Goal: Transaction & Acquisition: Purchase product/service

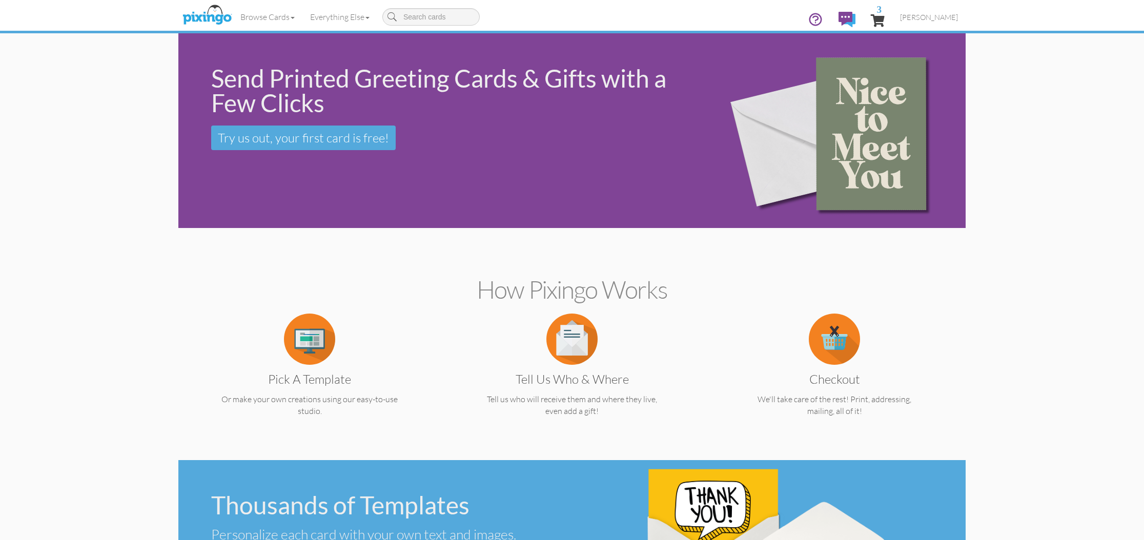
click at [871, 17] on span "3" at bounding box center [878, 20] width 14 height 12
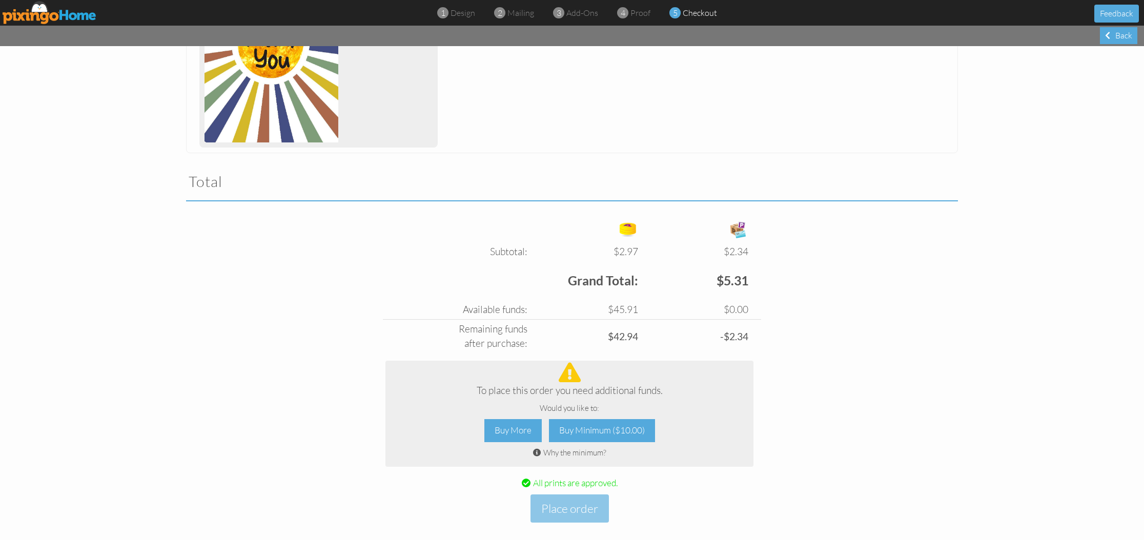
scroll to position [821, 0]
click at [514, 422] on div "Buy More" at bounding box center [512, 431] width 57 height 23
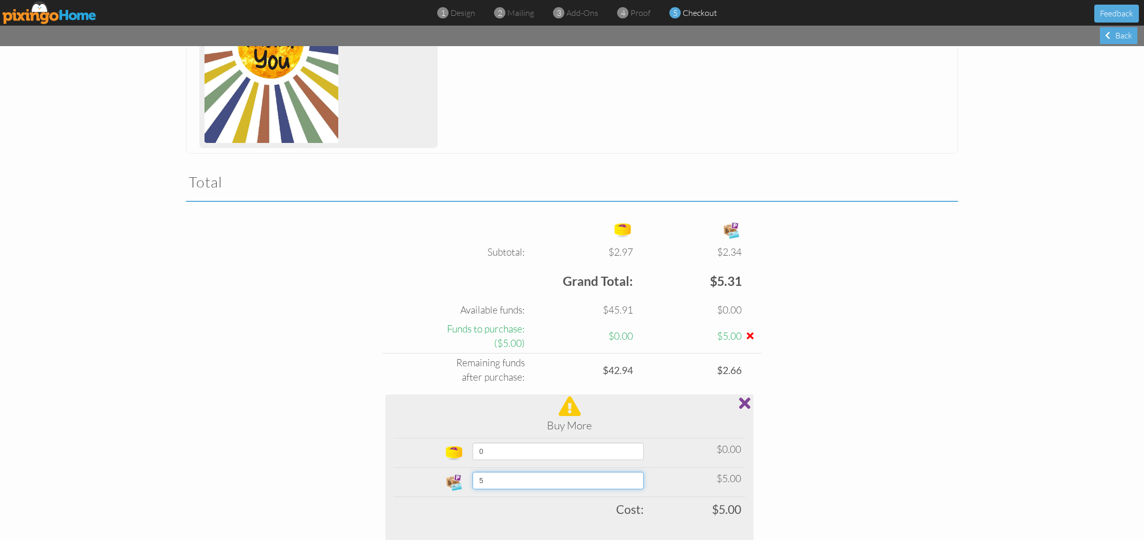
select select "number:50"
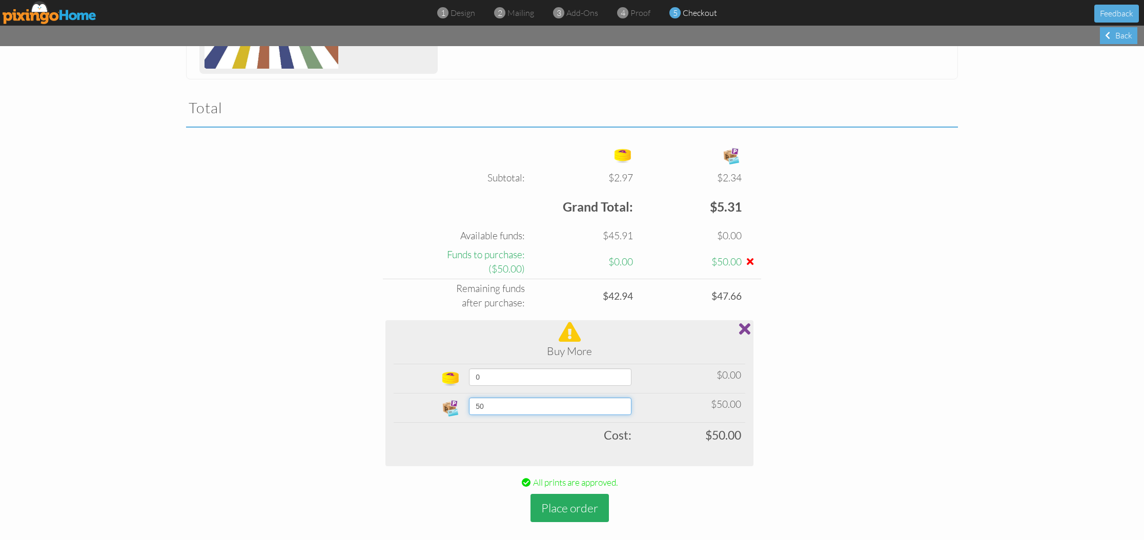
scroll to position [895, 0]
click at [578, 499] on button "Place order" at bounding box center [570, 509] width 78 height 28
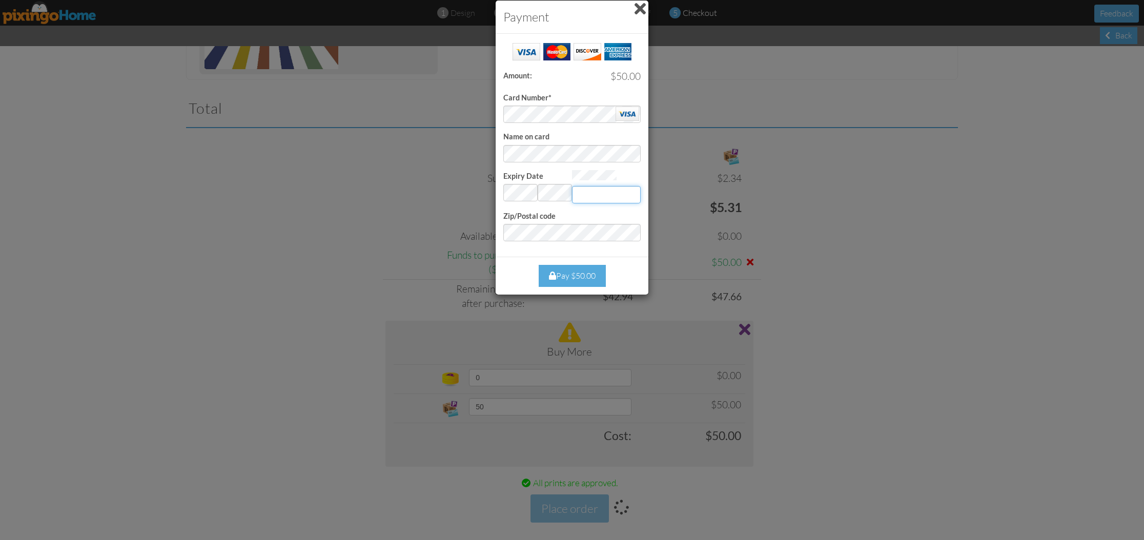
click at [588, 194] on input "Expiry Date" at bounding box center [606, 194] width 69 height 17
type input "107"
click at [564, 276] on div "Pay $50.00" at bounding box center [572, 276] width 67 height 22
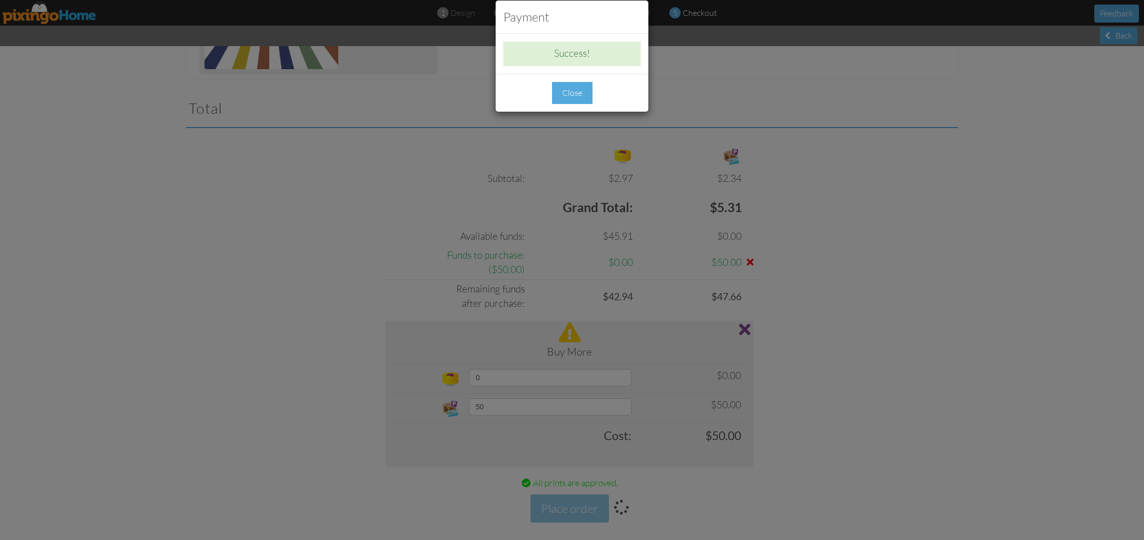
click at [579, 90] on div "Close" at bounding box center [572, 93] width 40 height 22
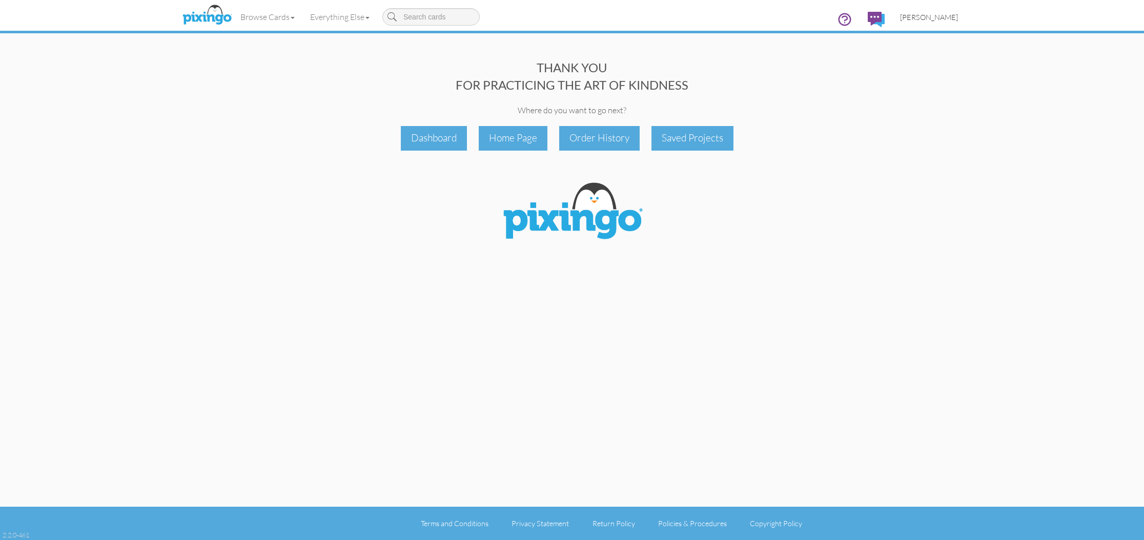
click at [917, 22] on link "[PERSON_NAME]" at bounding box center [929, 17] width 73 height 26
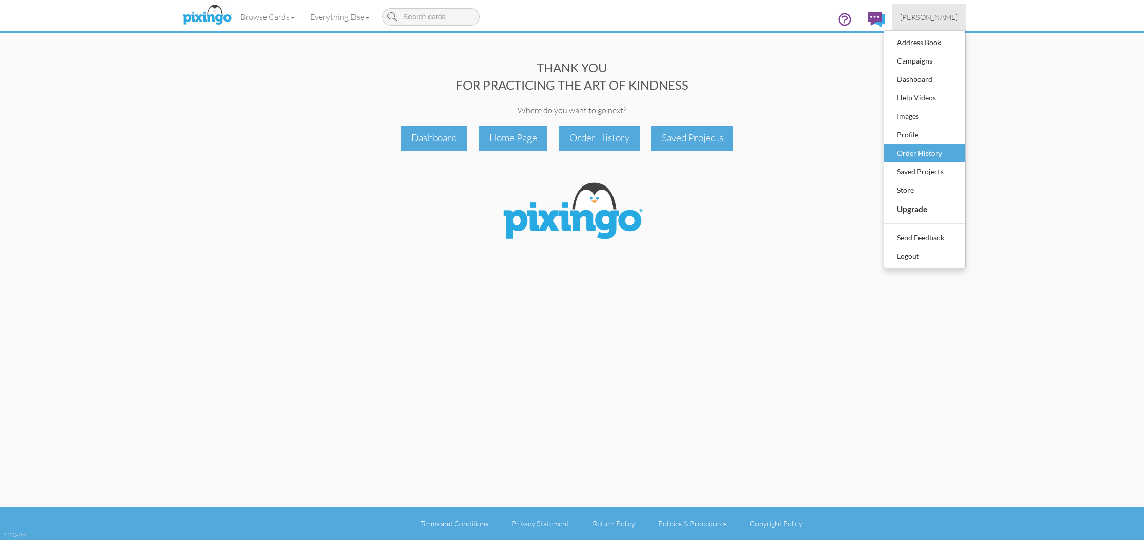
click at [915, 157] on div "Order History" at bounding box center [925, 153] width 60 height 15
